Goal: Find specific page/section: Find specific page/section

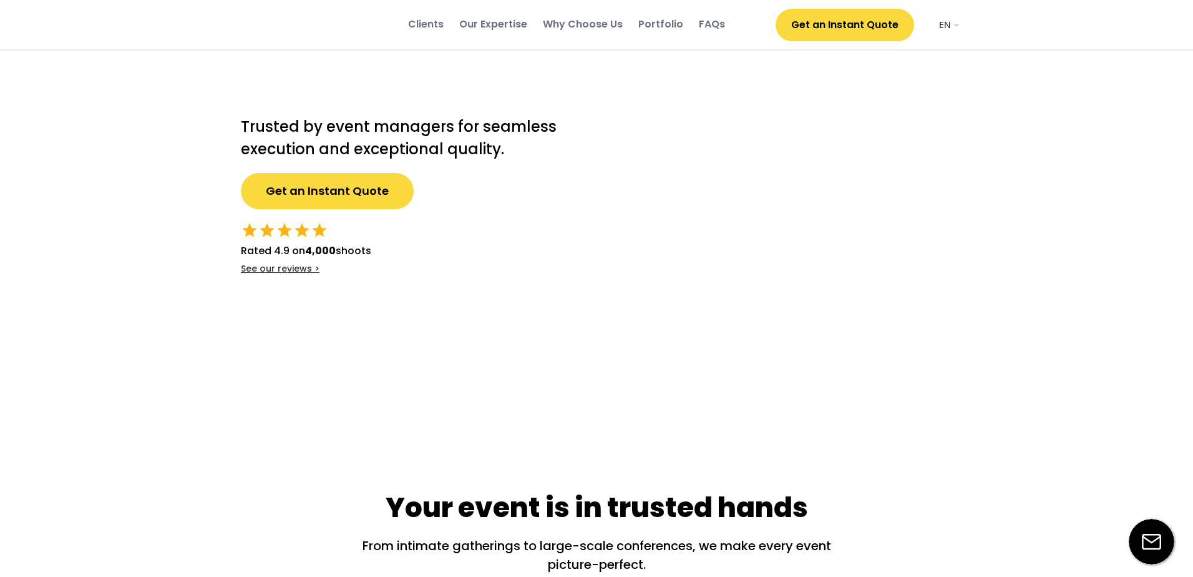
select select ""en""
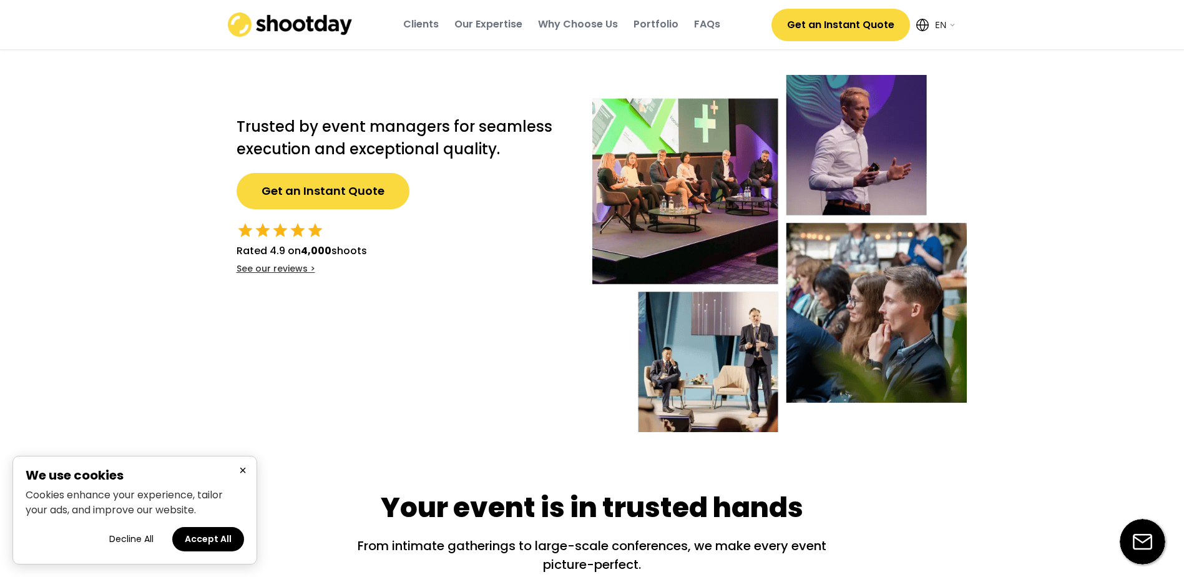
click at [245, 468] on button "×" at bounding box center [242, 470] width 15 height 16
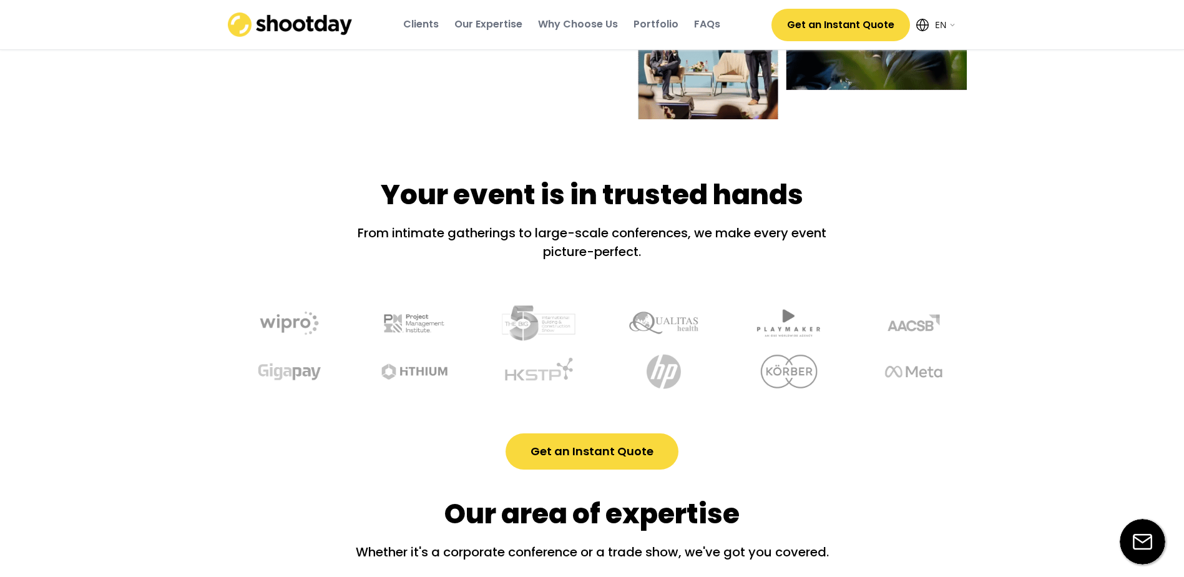
scroll to position [686, 0]
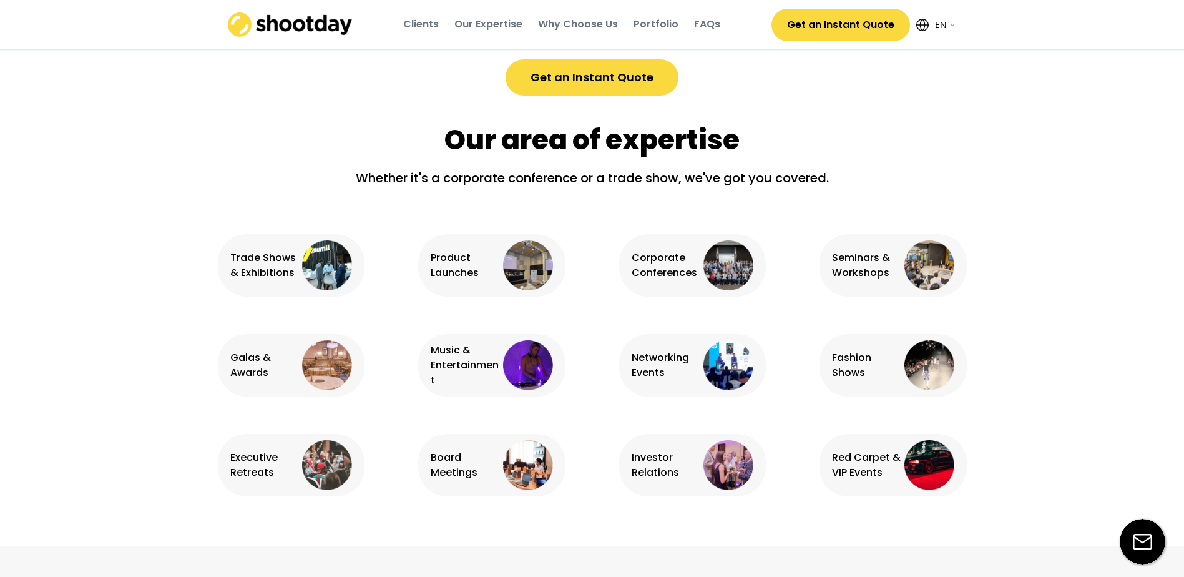
click at [659, 364] on div "Networking Events" at bounding box center [666, 365] width 69 height 30
click at [726, 359] on img at bounding box center [728, 365] width 50 height 50
